Goal: Book appointment/travel/reservation

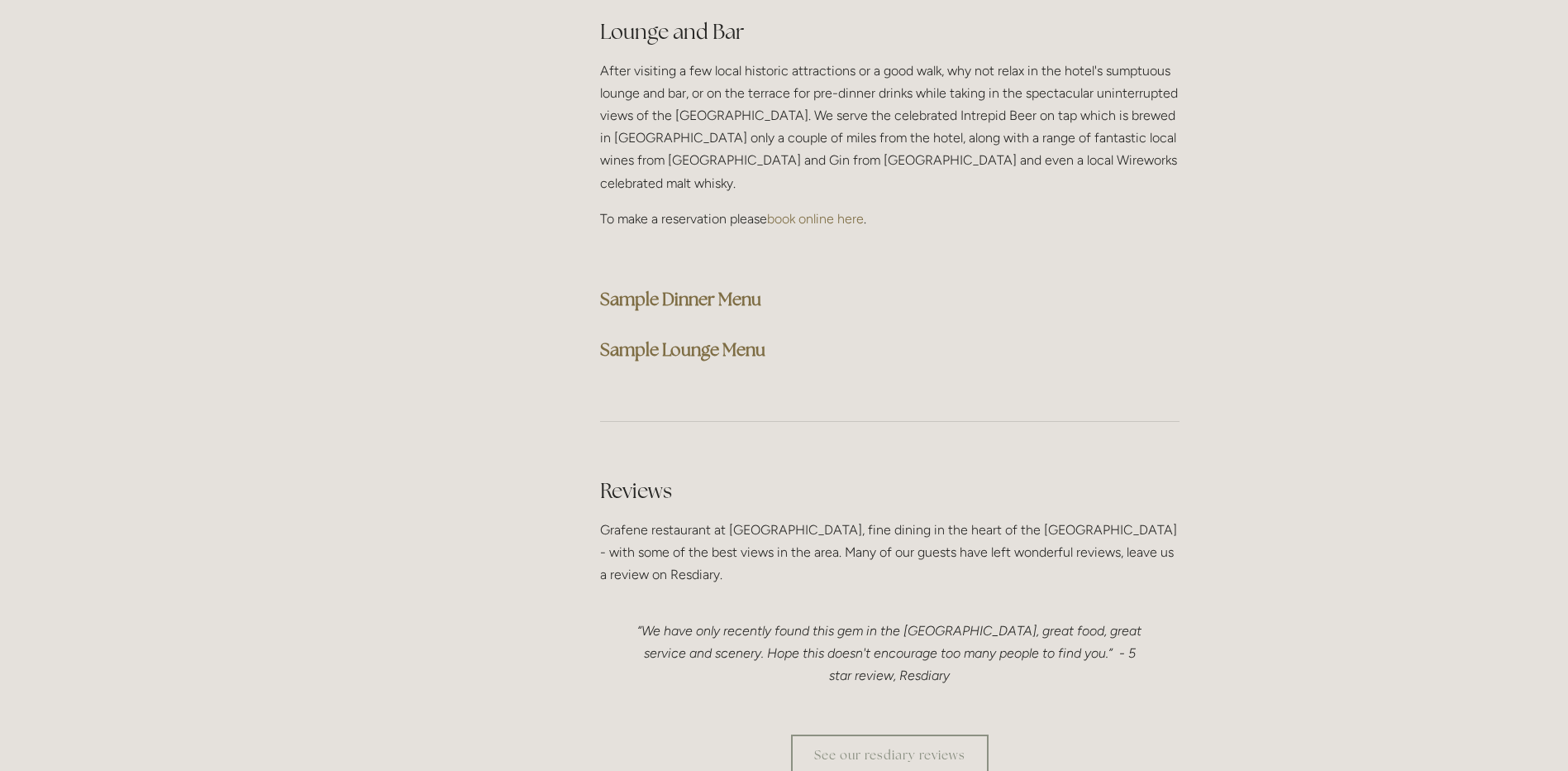
scroll to position [4217, 0]
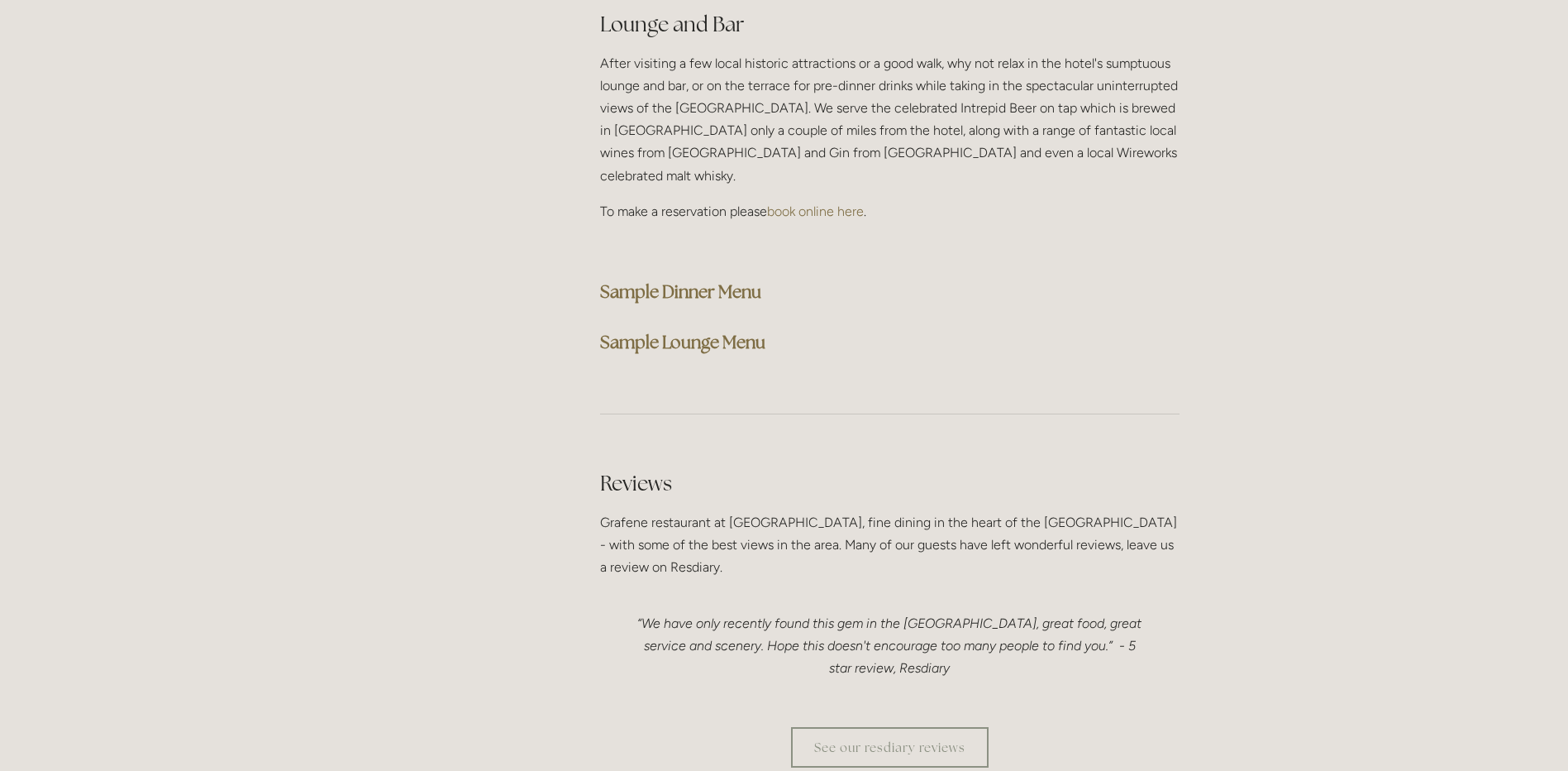
click at [706, 280] on strong "Sample Dinner Menu" at bounding box center [681, 291] width 162 height 23
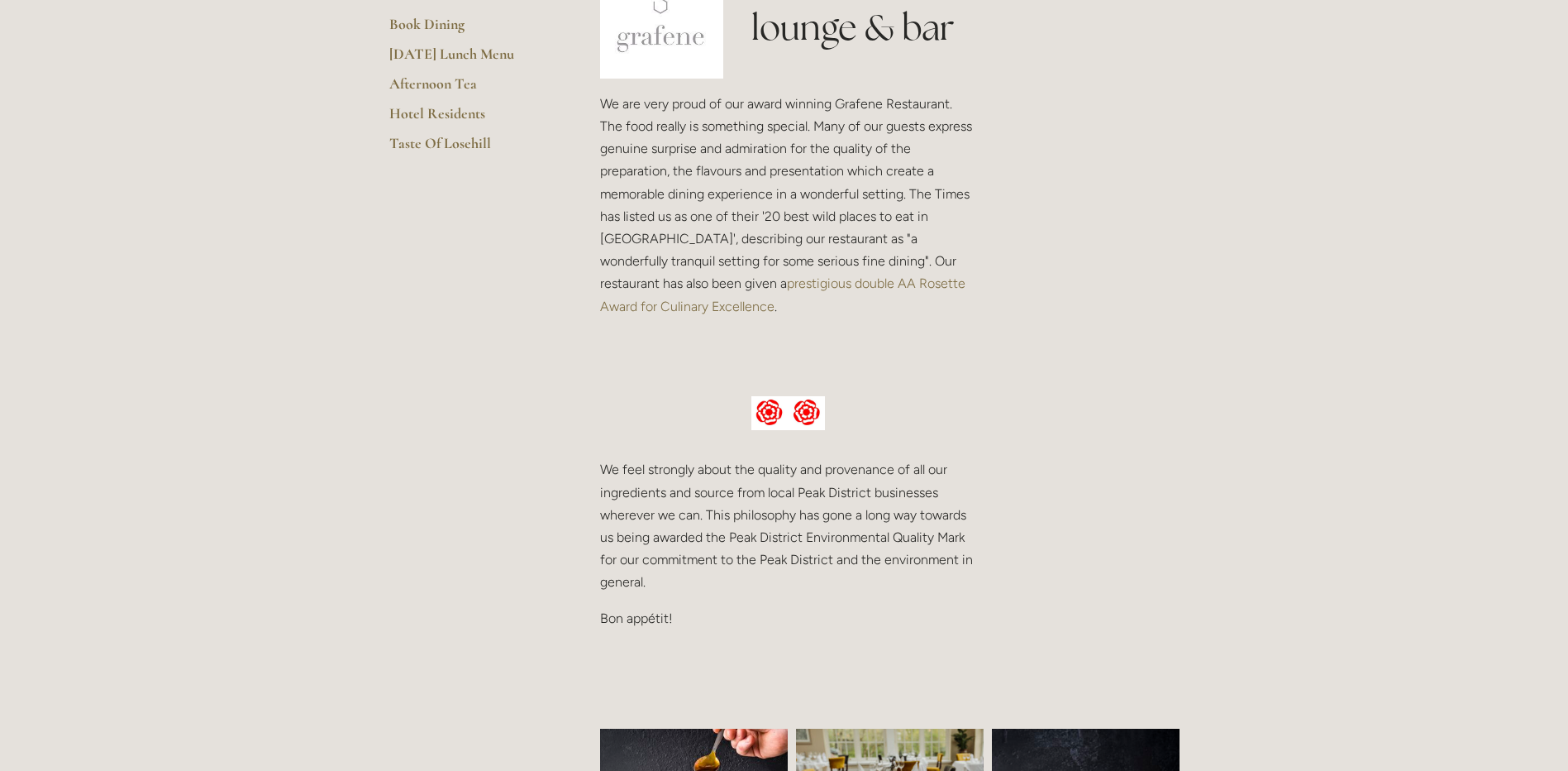
scroll to position [331, 0]
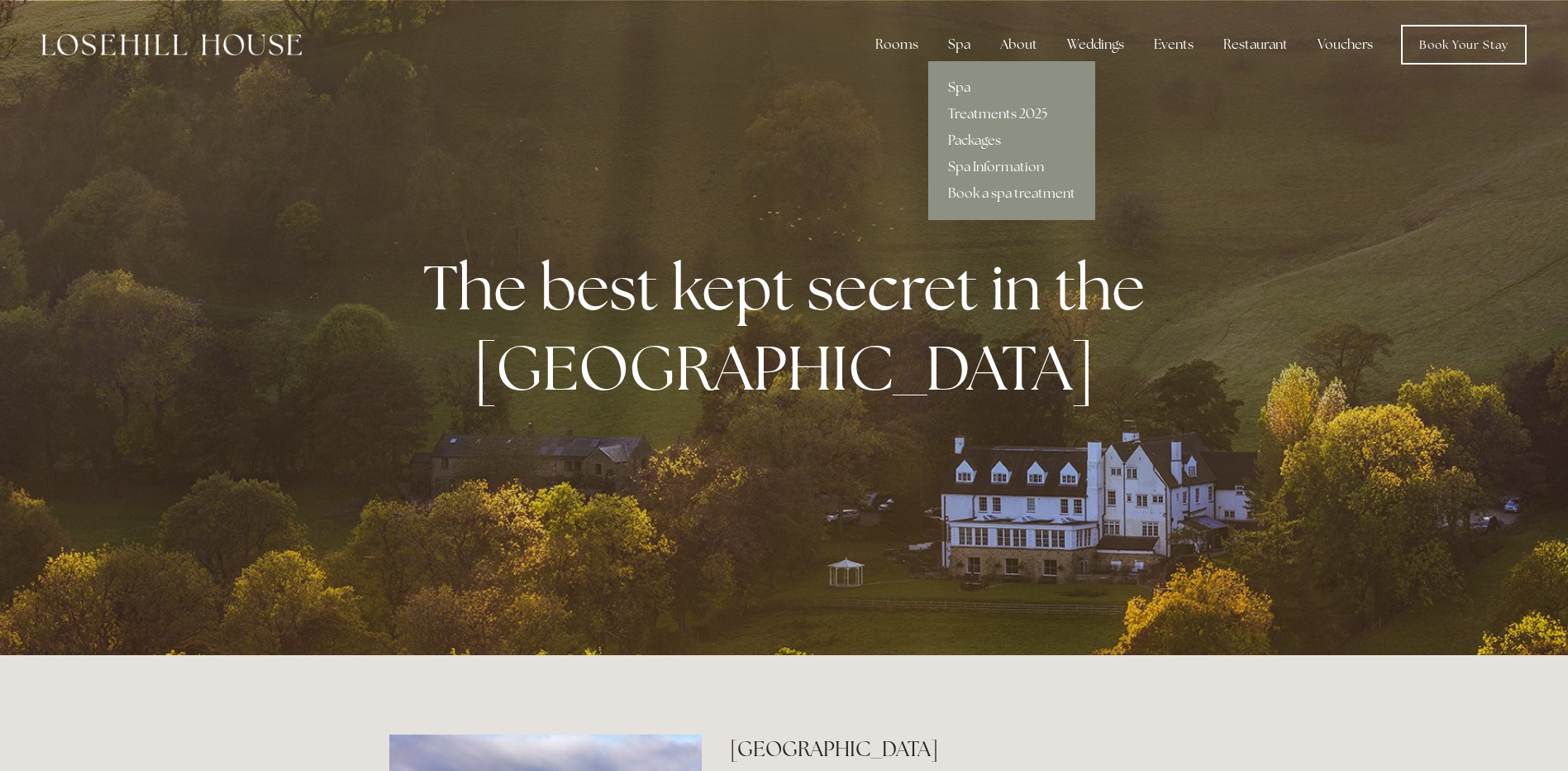
click at [959, 86] on link "Spa" at bounding box center [1012, 87] width 167 height 26
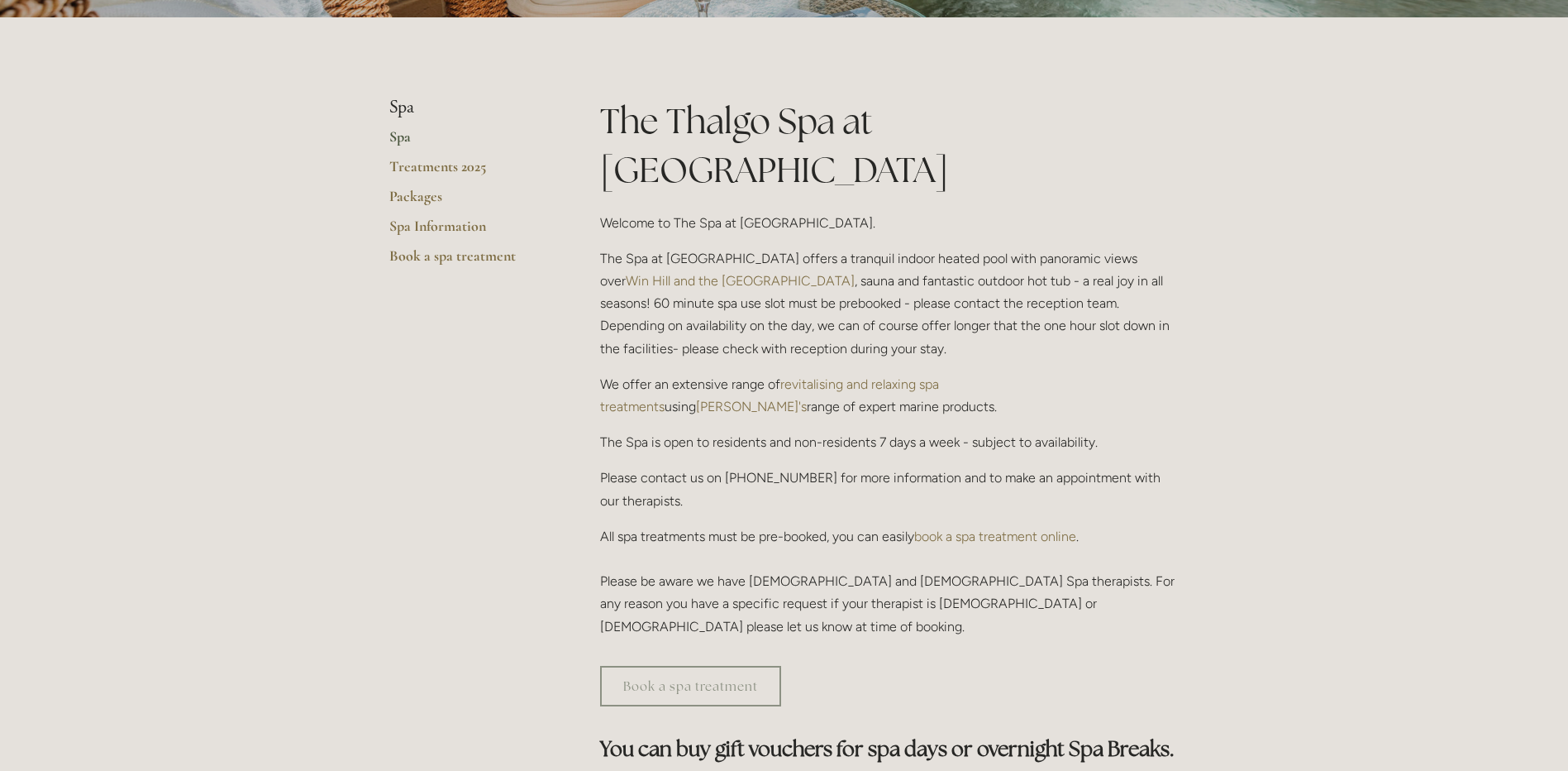
scroll to position [331, 0]
click at [966, 528] on link "book a spa treatment online" at bounding box center [995, 536] width 162 height 16
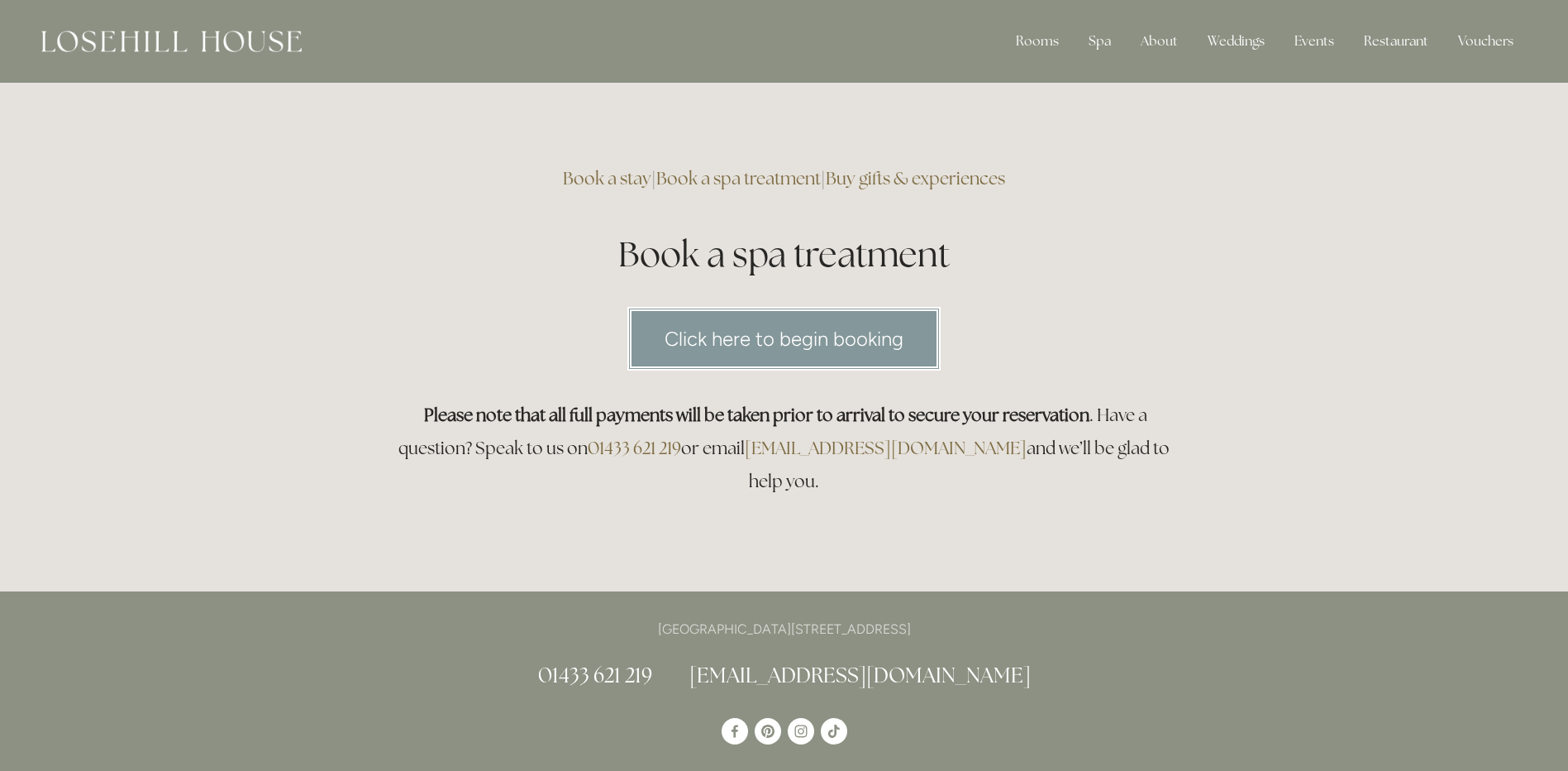
click at [766, 342] on link "Click here to begin booking" at bounding box center [784, 338] width 313 height 64
click at [1046, 42] on div "Rooms" at bounding box center [1037, 41] width 70 height 33
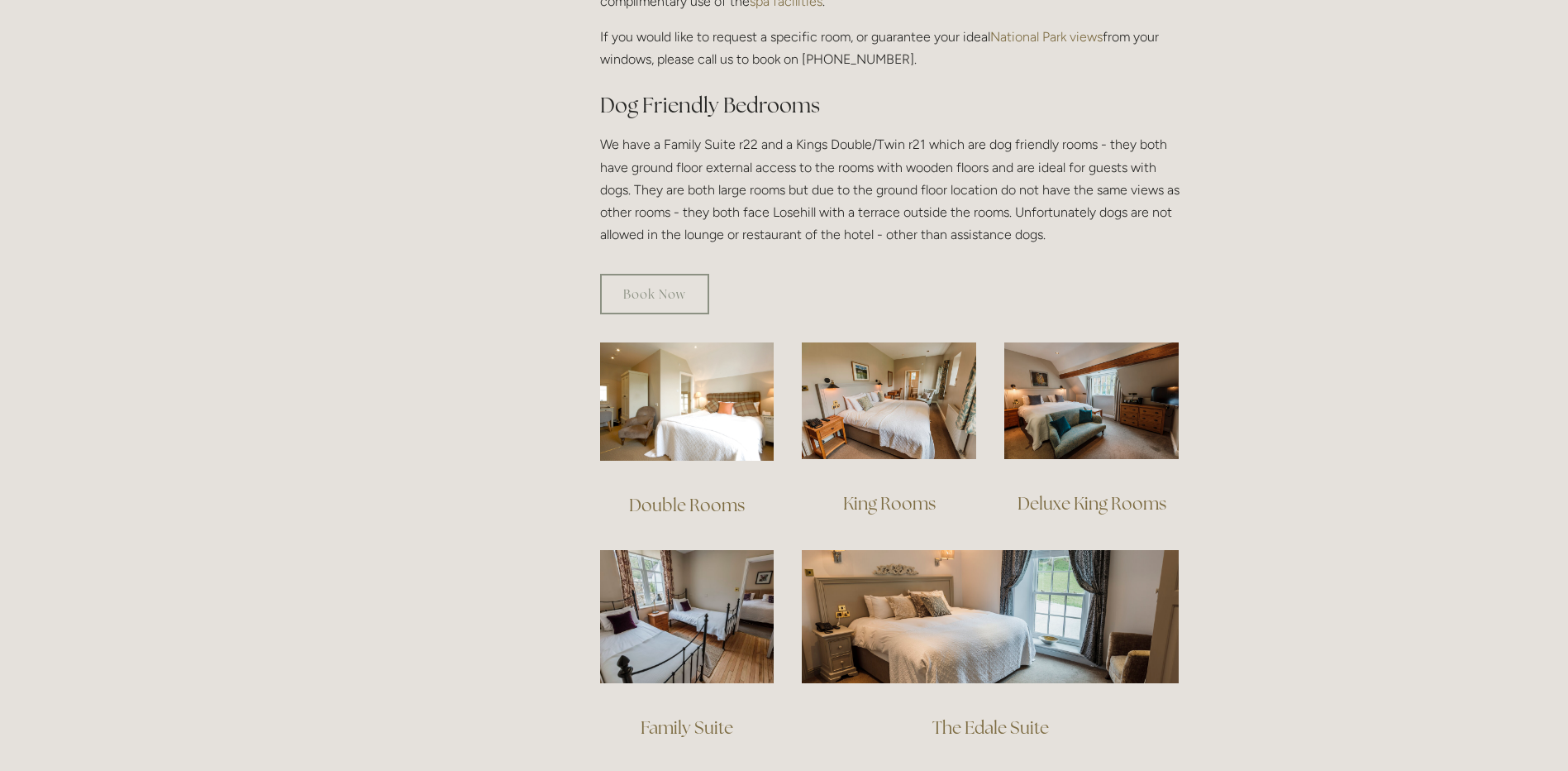
scroll to position [1075, 0]
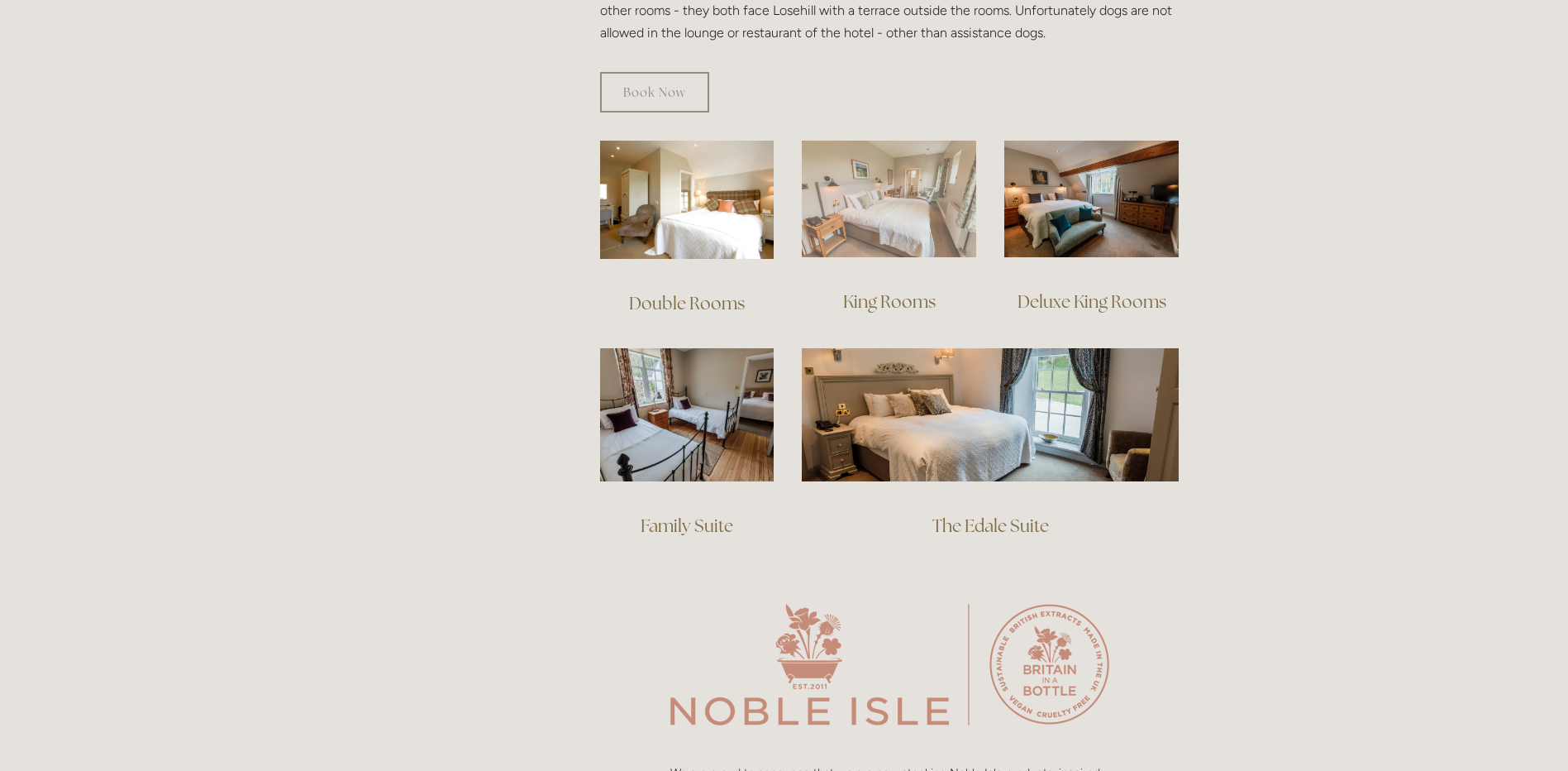
click at [904, 188] on img at bounding box center [889, 198] width 174 height 117
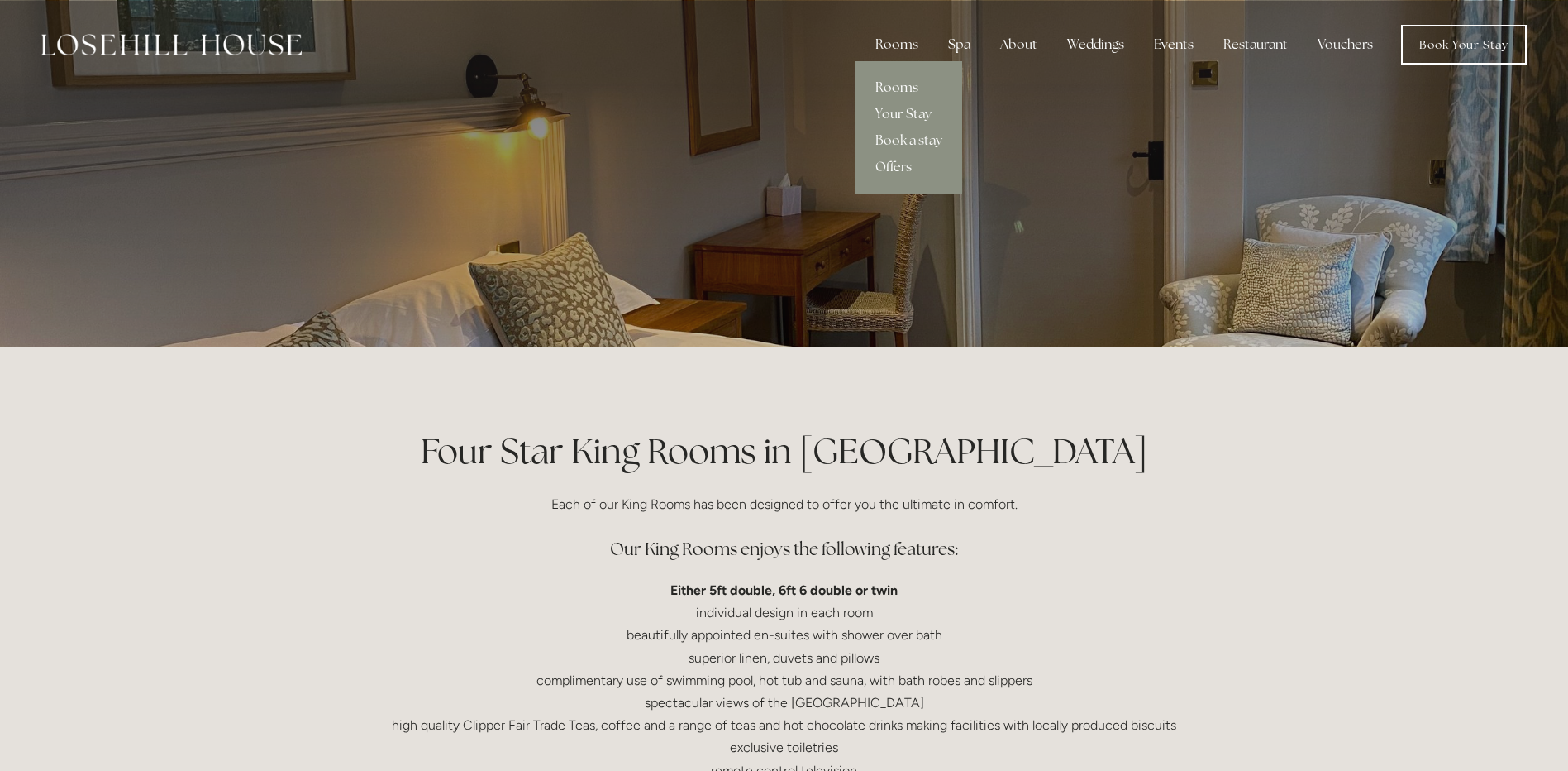
click at [902, 87] on link "Rooms" at bounding box center [909, 87] width 107 height 26
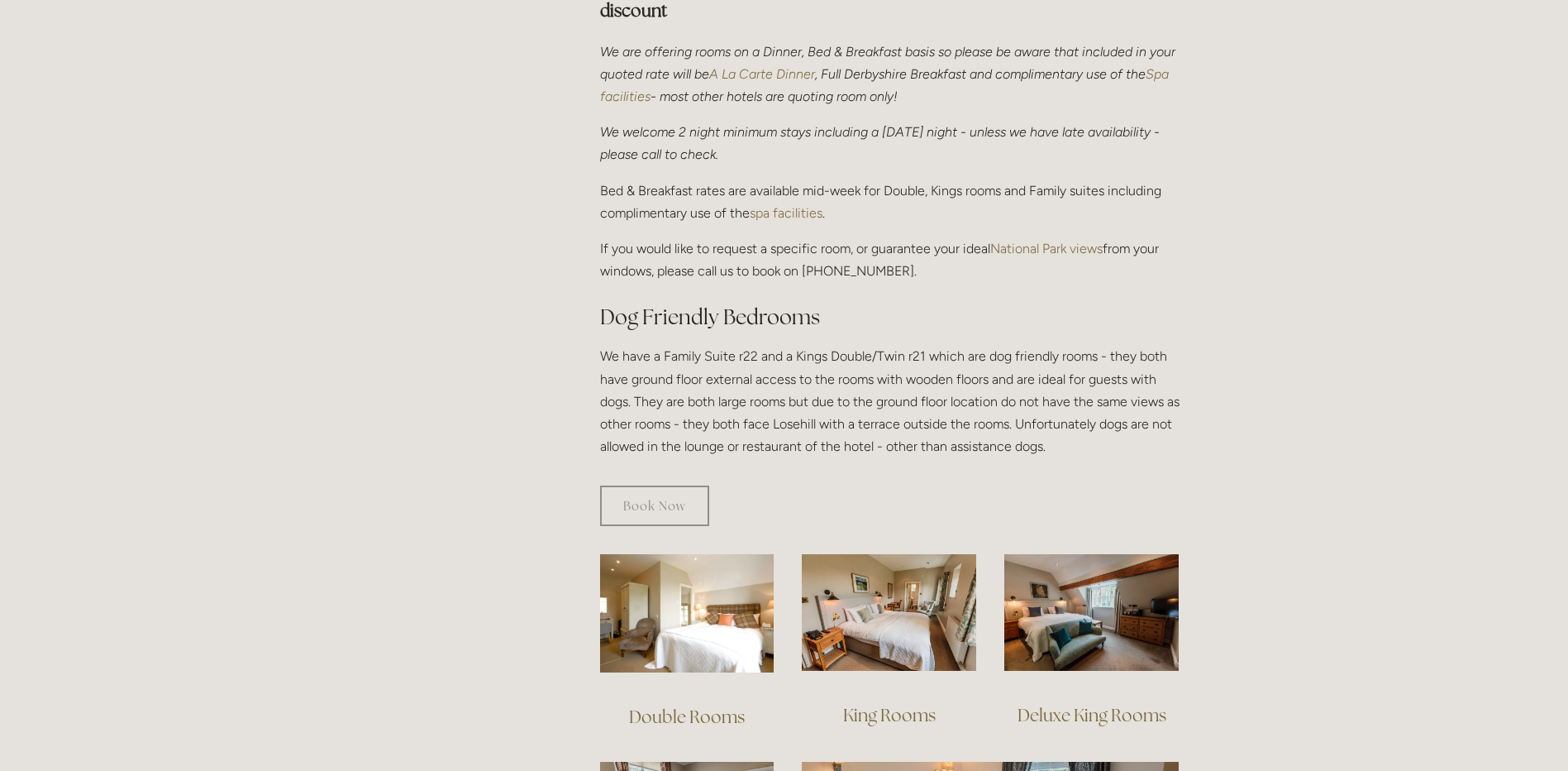
scroll to position [827, 0]
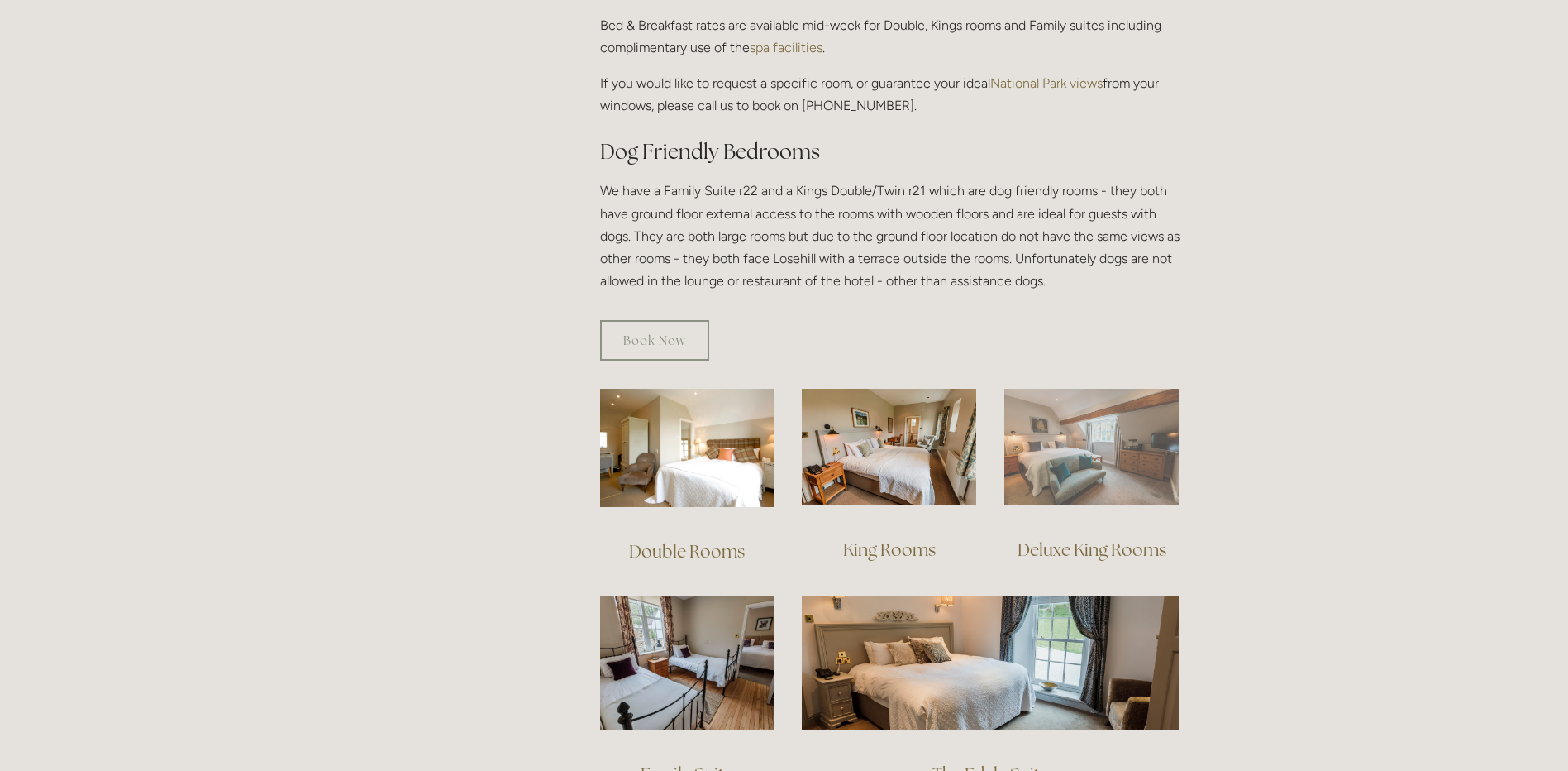
click at [1072, 440] on img at bounding box center [1092, 447] width 174 height 117
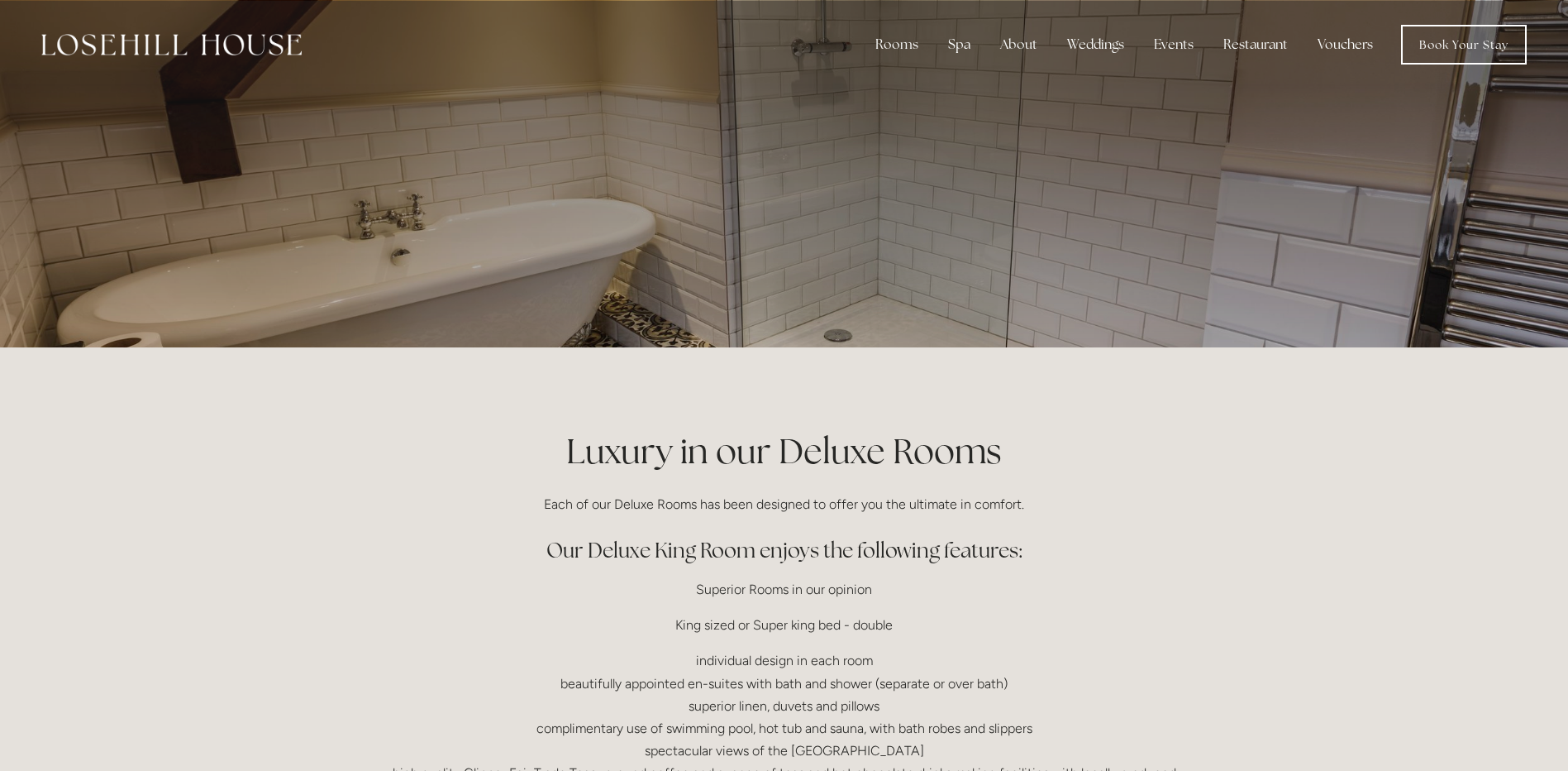
click at [657, 163] on p at bounding box center [784, 173] width 737 height 67
